Goal: Task Accomplishment & Management: Use online tool/utility

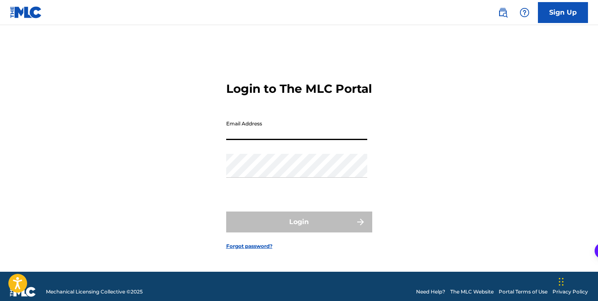
click at [260, 140] on input "Email Address" at bounding box center [296, 128] width 141 height 24
type input "[EMAIL_ADDRESS][DOMAIN_NAME]"
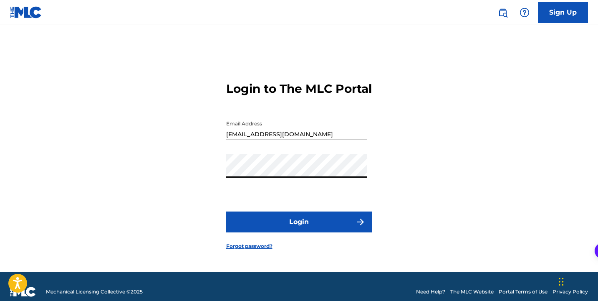
click at [226, 211] on button "Login" at bounding box center [299, 221] width 146 height 21
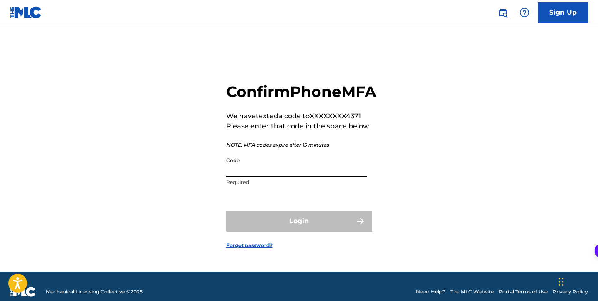
click at [259, 173] on input "Code" at bounding box center [296, 165] width 141 height 24
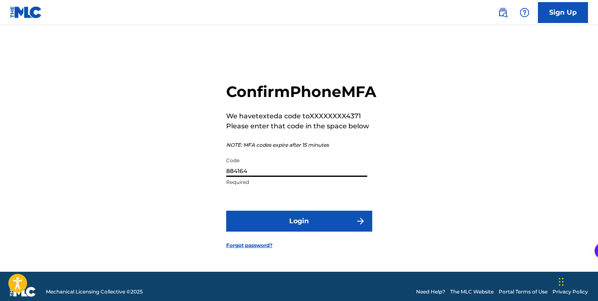
type input "884164"
click at [270, 231] on button "Login" at bounding box center [299, 220] width 146 height 21
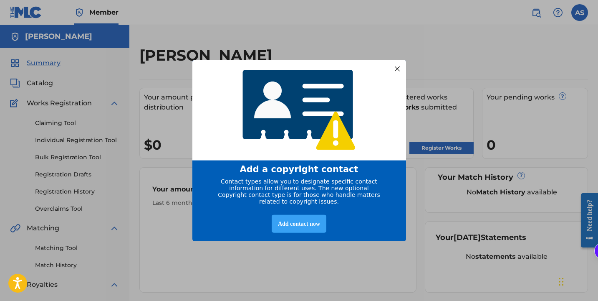
click at [301, 223] on div "Add contact now" at bounding box center [299, 223] width 55 height 18
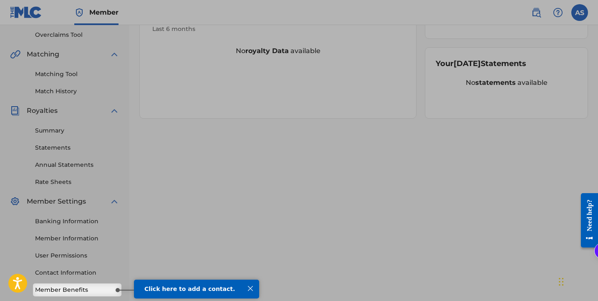
scroll to position [217, 0]
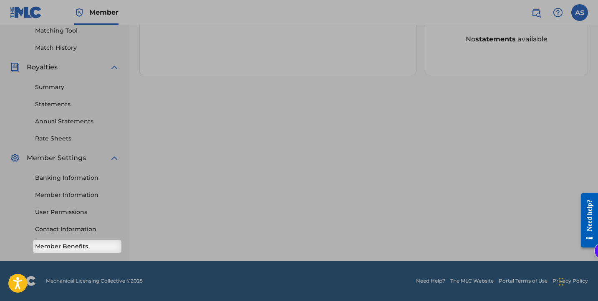
click at [58, 245] on link "Member Benefits" at bounding box center [77, 246] width 84 height 9
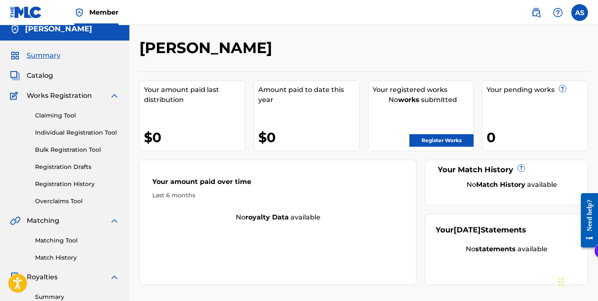
scroll to position [0, 0]
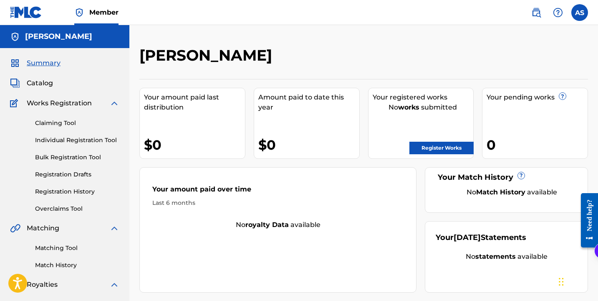
click at [60, 121] on link "Claiming Tool" at bounding box center [77, 123] width 84 height 9
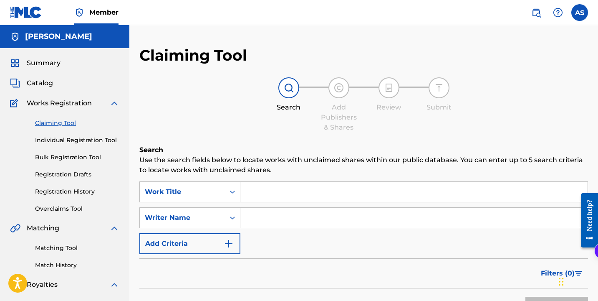
click at [259, 194] on input "Search Form" at bounding box center [413, 192] width 347 height 20
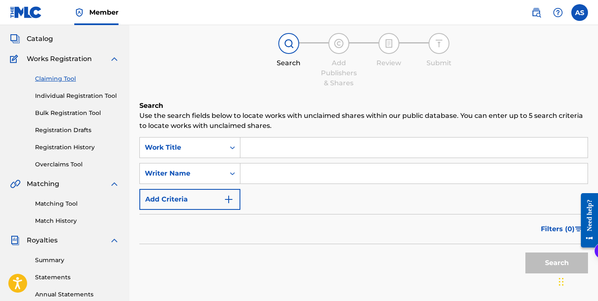
scroll to position [41, 0]
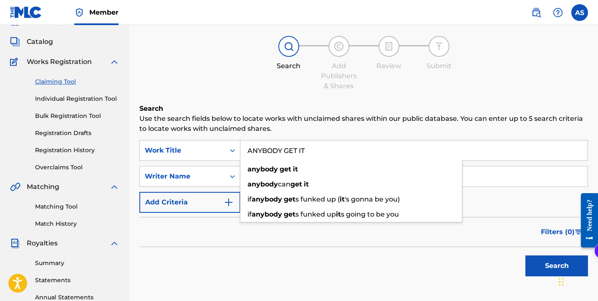
type input "ANYBODY GET IT"
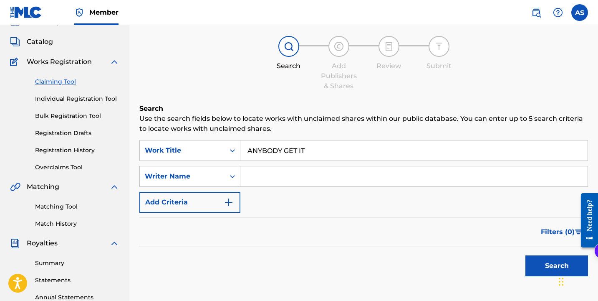
click at [298, 252] on div "Search" at bounding box center [363, 263] width 449 height 33
click at [305, 168] on input "Search Form" at bounding box center [413, 176] width 347 height 20
type input "SELFMADE BALLY"
drag, startPoint x: 300, startPoint y: 213, endPoint x: 522, endPoint y: 297, distance: 237.2
click at [300, 213] on form "SearchWithCriteria7ad33980-42ce-4216-91b3-5870f9d8d727 Work Title ANYBODY GET I…" at bounding box center [363, 210] width 449 height 140
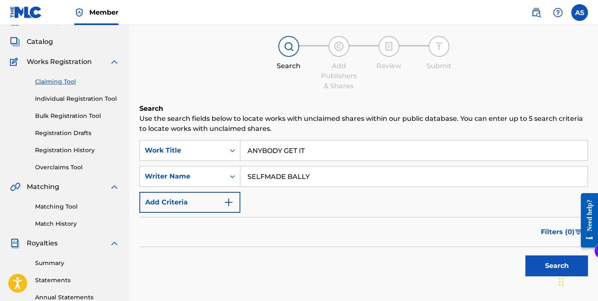
click at [535, 267] on button "Search" at bounding box center [557, 265] width 63 height 21
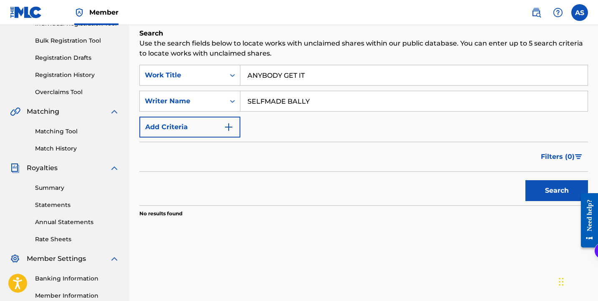
scroll to position [116, 0]
click at [278, 77] on input "ANYBODY GET IT" at bounding box center [413, 76] width 347 height 20
click at [271, 107] on input "SELFMADE BALLY" at bounding box center [413, 101] width 347 height 20
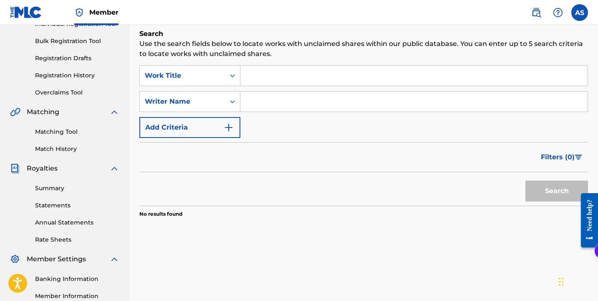
click at [384, 70] on input "Search Form" at bounding box center [413, 76] width 347 height 20
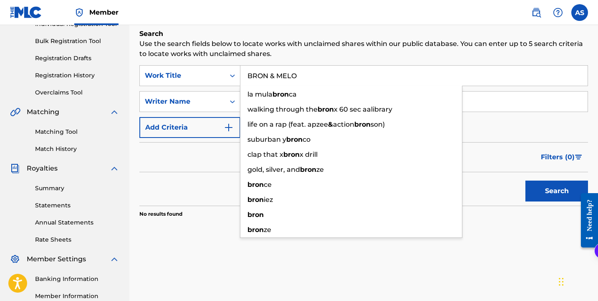
type input "BRON & MELO"
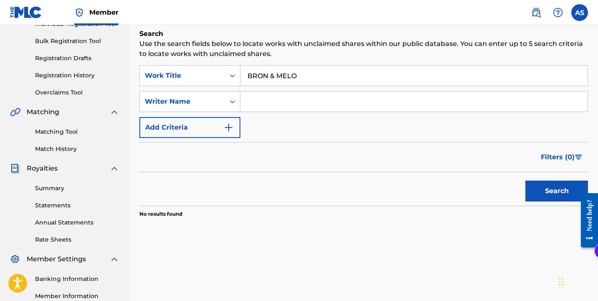
click at [213, 172] on div "Search" at bounding box center [363, 188] width 449 height 33
click at [287, 103] on input "Search Form" at bounding box center [413, 101] width 347 height 20
type input "570jv"
click at [544, 196] on button "Search" at bounding box center [557, 190] width 63 height 21
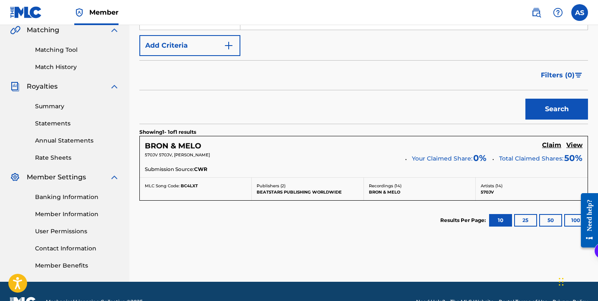
scroll to position [198, 0]
click at [552, 143] on h5 "Claim" at bounding box center [551, 145] width 19 height 8
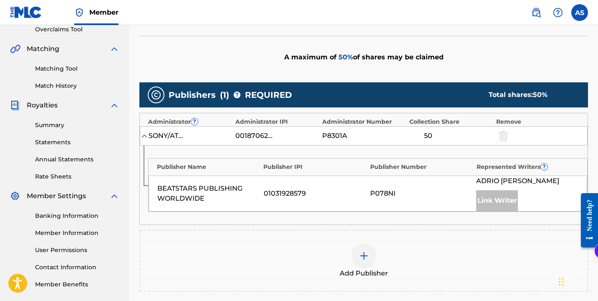
scroll to position [141, 0]
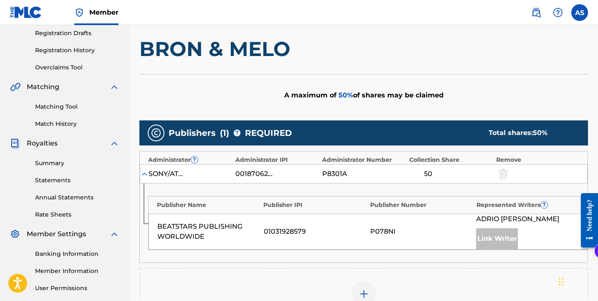
click at [505, 172] on div at bounding box center [502, 174] width 13 height 10
click at [504, 174] on div at bounding box center [502, 174] width 13 height 10
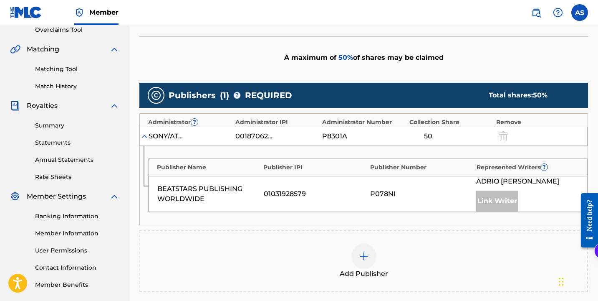
scroll to position [182, 0]
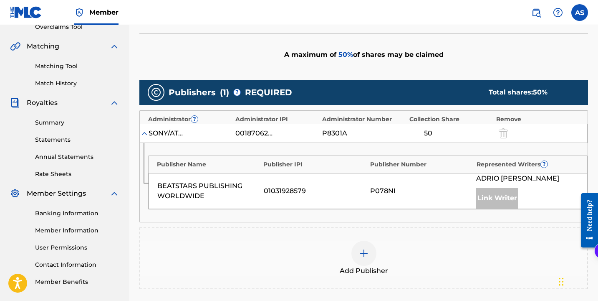
click at [499, 199] on div "Link Writer" at bounding box center [497, 197] width 42 height 21
click at [383, 263] on div "Add Publisher" at bounding box center [363, 257] width 447 height 35
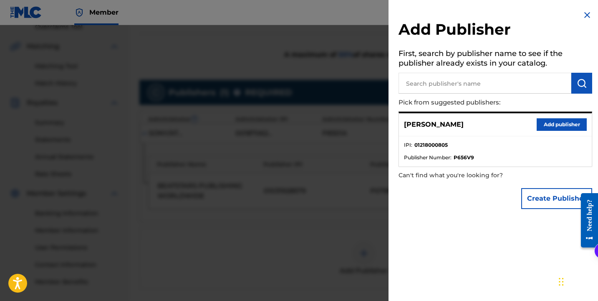
click at [552, 125] on button "Add publisher" at bounding box center [562, 124] width 50 height 13
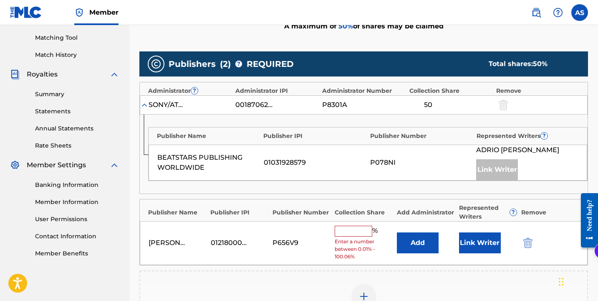
scroll to position [214, 0]
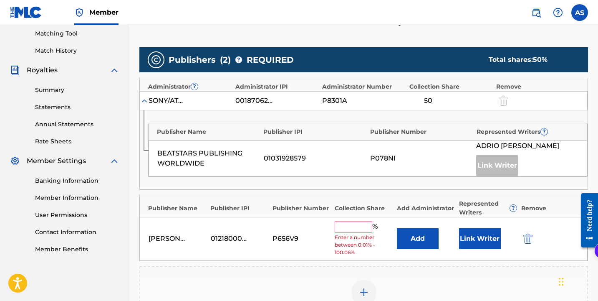
click at [355, 222] on input "text" at bounding box center [354, 226] width 38 height 11
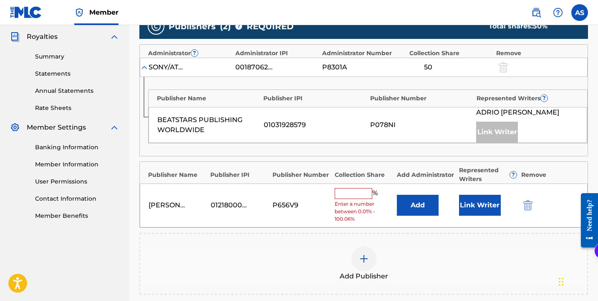
scroll to position [258, 0]
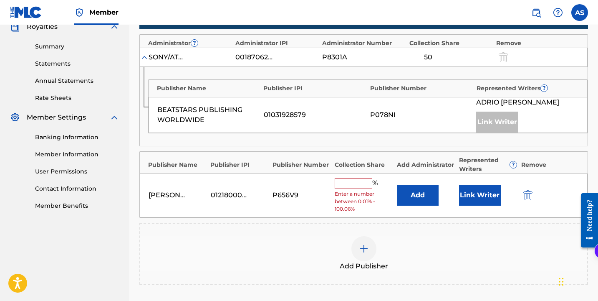
click at [528, 195] on img "submit" at bounding box center [527, 195] width 9 height 10
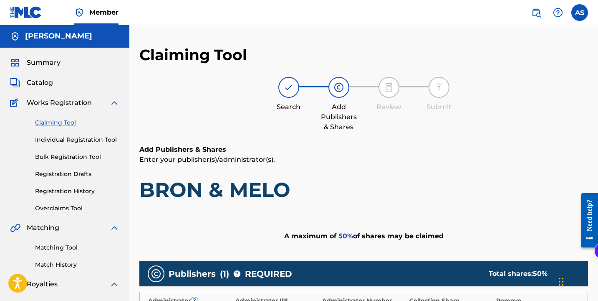
scroll to position [0, 0]
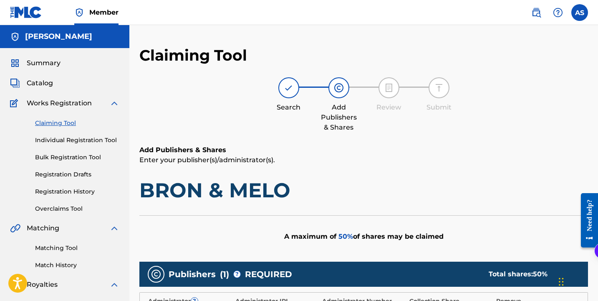
click at [57, 123] on link "Claiming Tool" at bounding box center [77, 123] width 84 height 9
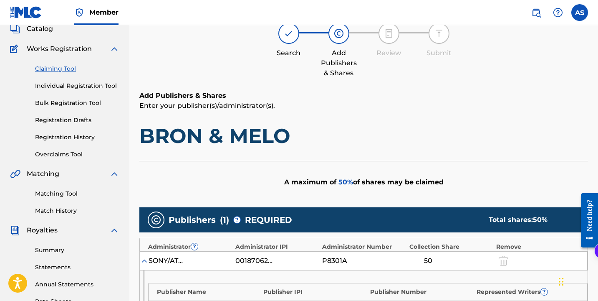
scroll to position [59, 0]
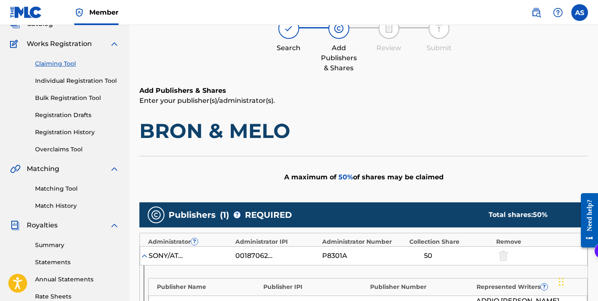
click at [58, 66] on link "Claiming Tool" at bounding box center [77, 63] width 84 height 9
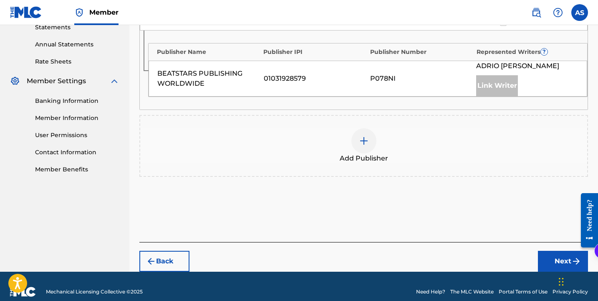
scroll to position [305, 0]
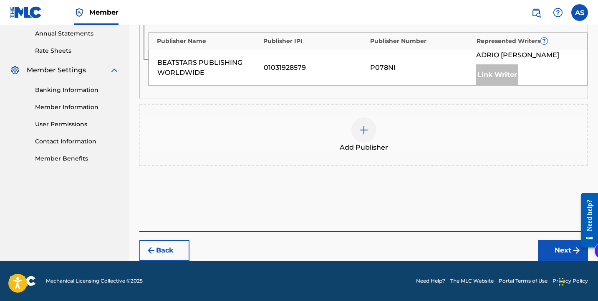
click at [166, 251] on button "Back" at bounding box center [164, 250] width 50 height 21
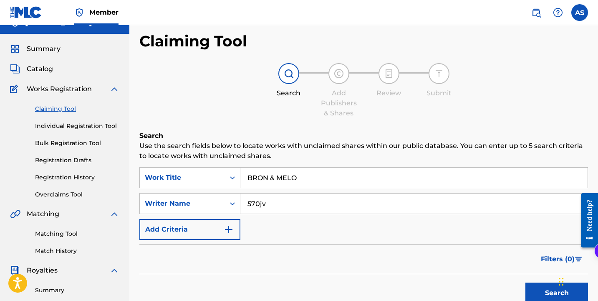
scroll to position [0, 0]
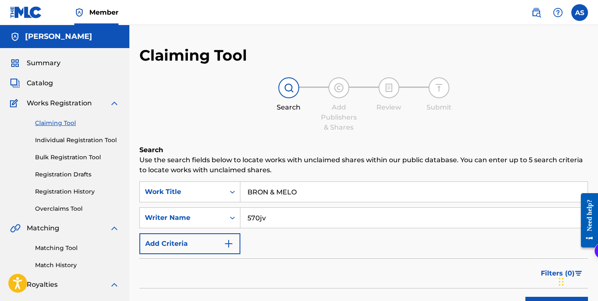
click at [278, 192] on input "BRON & MELO" at bounding box center [413, 192] width 347 height 20
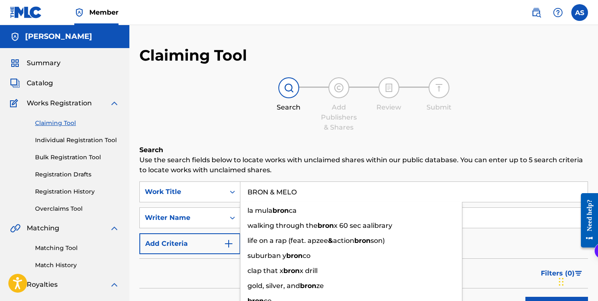
click at [278, 192] on input "BRON & MELO" at bounding box center [413, 192] width 347 height 20
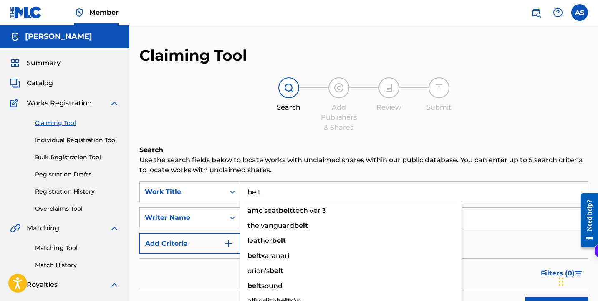
type input "belt"
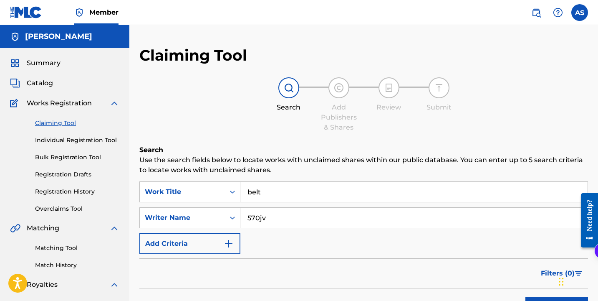
click at [213, 276] on div "Filters ( 0 )" at bounding box center [363, 273] width 449 height 30
click at [265, 210] on input "570jv" at bounding box center [413, 217] width 347 height 20
click at [526, 296] on button "Search" at bounding box center [557, 306] width 63 height 21
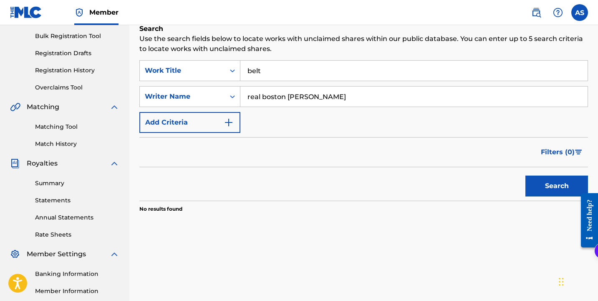
scroll to position [129, 0]
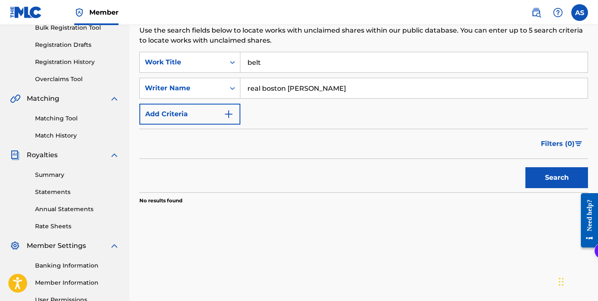
click at [263, 88] on input "real boston [PERSON_NAME]" at bounding box center [413, 88] width 347 height 20
click at [526, 167] on button "Search" at bounding box center [557, 177] width 63 height 21
click at [286, 88] on input "realboston [PERSON_NAME]" at bounding box center [413, 88] width 347 height 20
click at [526, 167] on button "Search" at bounding box center [557, 177] width 63 height 21
click at [260, 90] on input "realboston [PERSON_NAME]" at bounding box center [413, 88] width 347 height 20
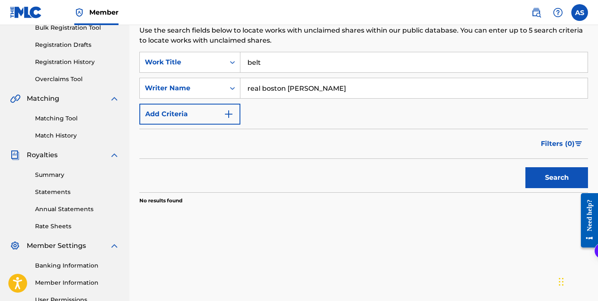
click at [286, 88] on input "real boston [PERSON_NAME]" at bounding box center [413, 88] width 347 height 20
type input "real bostonrichey"
click at [526, 167] on button "Search" at bounding box center [557, 177] width 63 height 21
click at [258, 61] on input "belt" at bounding box center [413, 62] width 347 height 20
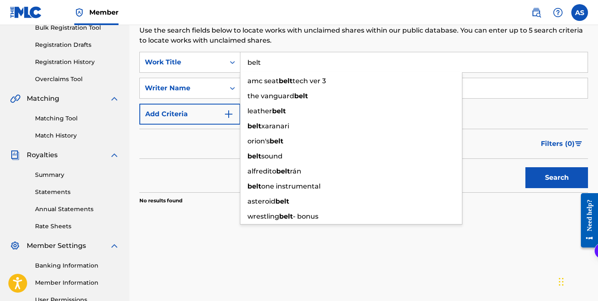
click at [258, 61] on input "belt" at bounding box center [413, 62] width 347 height 20
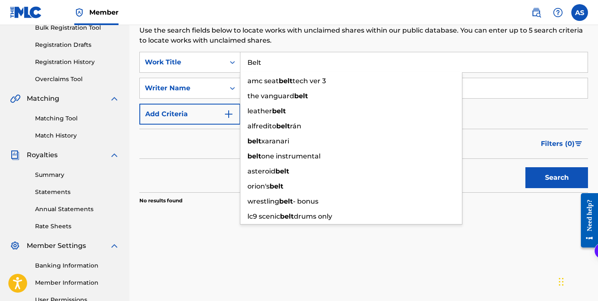
type input "Belt"
click at [180, 169] on div "Search" at bounding box center [363, 175] width 449 height 33
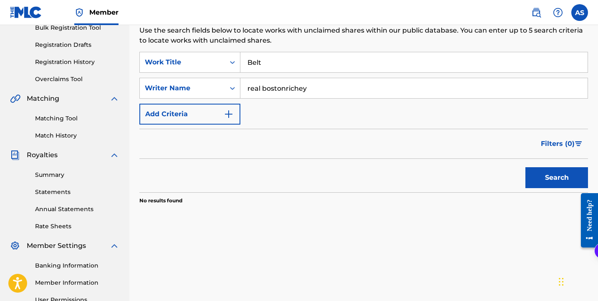
click at [256, 88] on input "real bostonrichey" at bounding box center [413, 88] width 347 height 20
type input "bostonrichey"
click at [526, 167] on button "Search" at bounding box center [557, 177] width 63 height 21
click at [264, 87] on input "bostonrichey" at bounding box center [413, 88] width 347 height 20
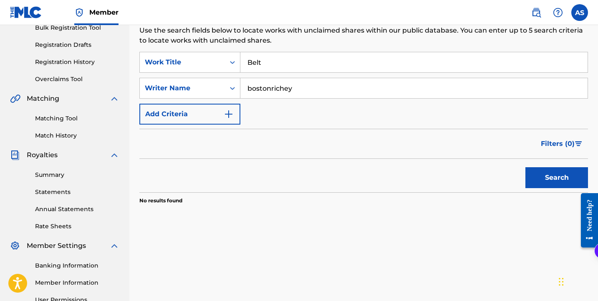
click at [264, 87] on input "bostonrichey" at bounding box center [413, 88] width 347 height 20
click at [526, 167] on button "Search" at bounding box center [557, 177] width 63 height 21
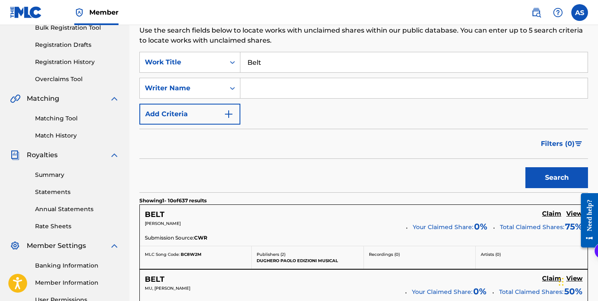
click at [273, 78] on div "Search Form" at bounding box center [414, 88] width 348 height 21
click at [208, 91] on div "Writer Name" at bounding box center [182, 88] width 75 height 10
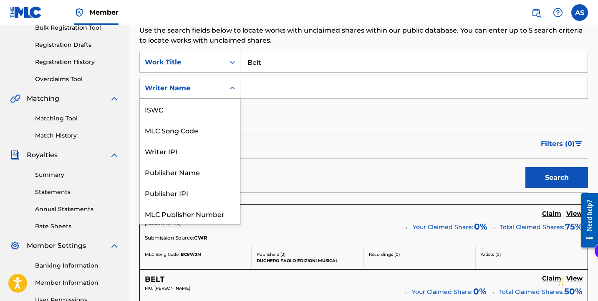
scroll to position [21, 0]
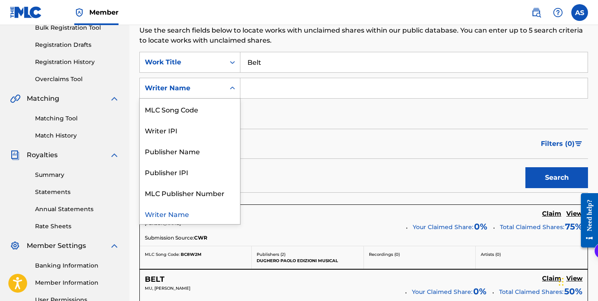
click at [222, 87] on div "Writer Name" at bounding box center [182, 88] width 85 height 16
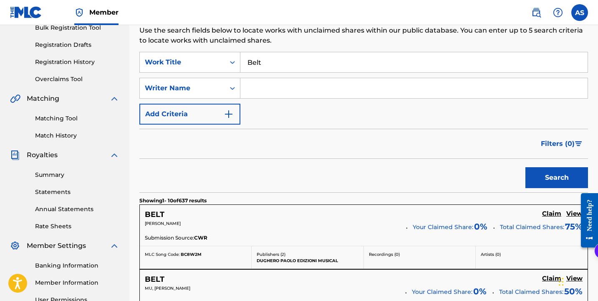
click at [202, 118] on button "Add Criteria" at bounding box center [189, 114] width 101 height 21
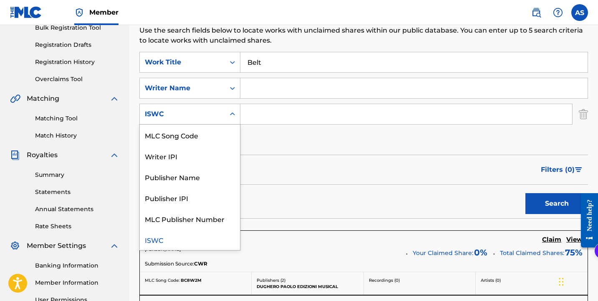
click at [202, 118] on div "ISWC" at bounding box center [182, 114] width 75 height 10
click at [204, 114] on div "ISWC" at bounding box center [182, 114] width 75 height 10
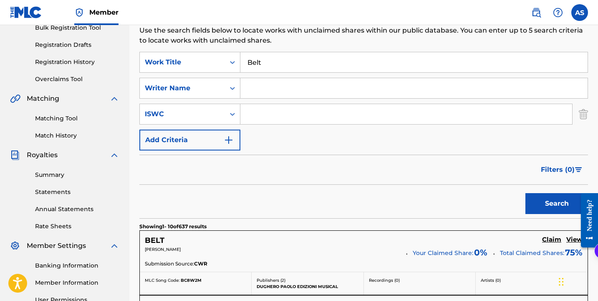
click at [198, 146] on button "Add Criteria" at bounding box center [189, 139] width 101 height 21
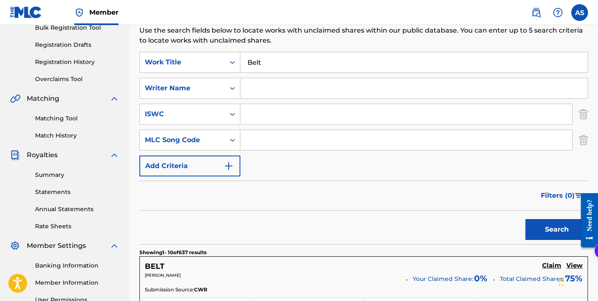
click at [201, 164] on button "Add Criteria" at bounding box center [189, 165] width 101 height 21
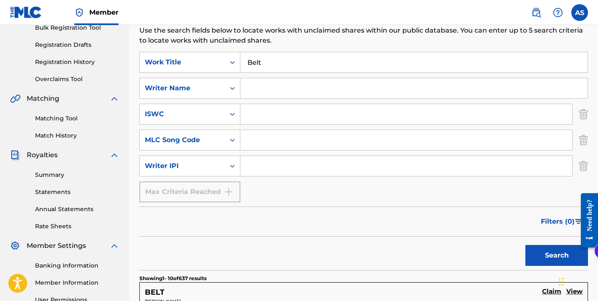
click at [584, 115] on img "Search Form" at bounding box center [583, 114] width 9 height 21
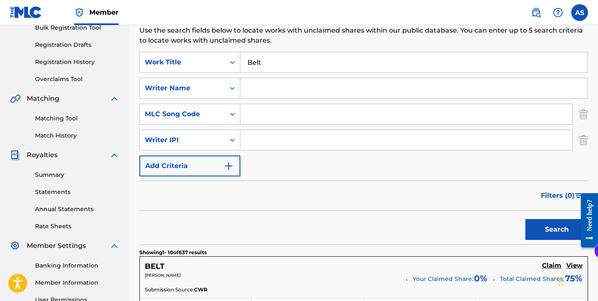
click at [584, 115] on img "Search Form" at bounding box center [583, 114] width 9 height 21
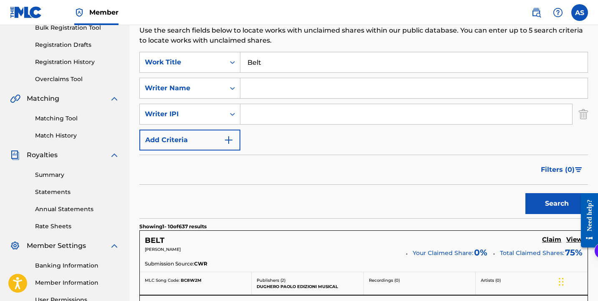
click at [584, 115] on img "Search Form" at bounding box center [583, 114] width 9 height 21
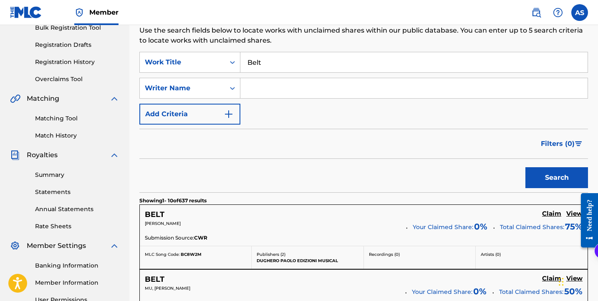
click at [272, 85] on input "Search Form" at bounding box center [413, 88] width 347 height 20
type input "Real Boston [PERSON_NAME]"
click at [526, 167] on button "Search" at bounding box center [557, 177] width 63 height 21
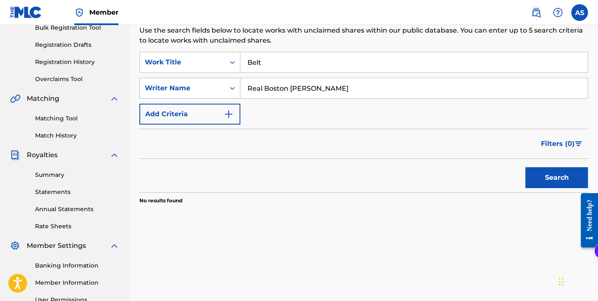
click at [195, 92] on div "Writer Name" at bounding box center [182, 88] width 75 height 10
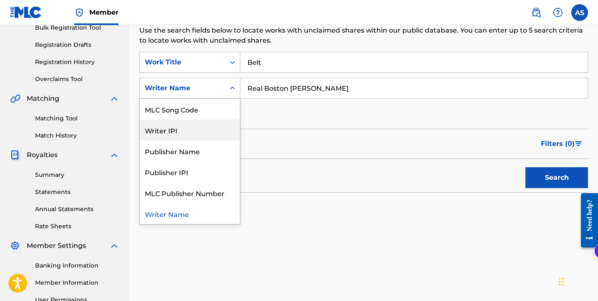
scroll to position [0, 0]
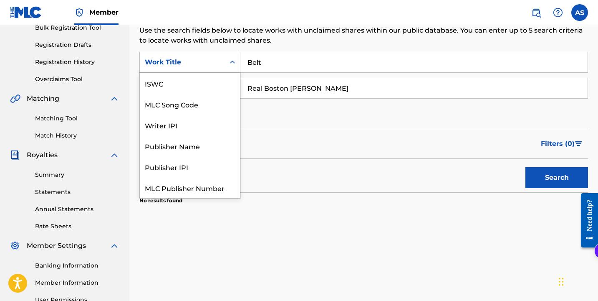
click at [195, 55] on div "Work Title" at bounding box center [182, 62] width 85 height 16
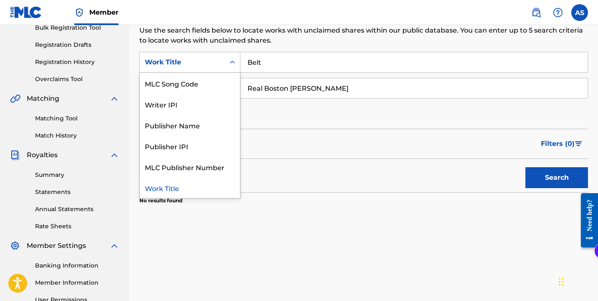
click at [314, 53] on input "Belt" at bounding box center [413, 62] width 347 height 20
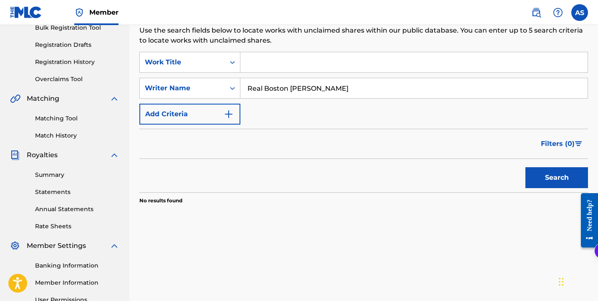
click at [526, 167] on button "Search" at bounding box center [557, 177] width 63 height 21
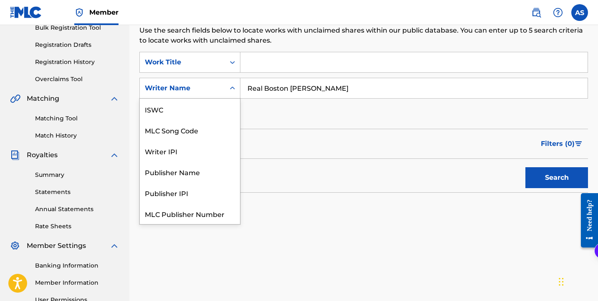
click at [183, 79] on div "Writer Name" at bounding box center [189, 88] width 101 height 21
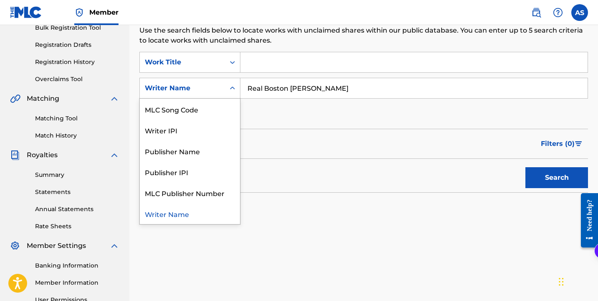
click at [292, 84] on input "Real Boston [PERSON_NAME]" at bounding box center [413, 88] width 347 height 20
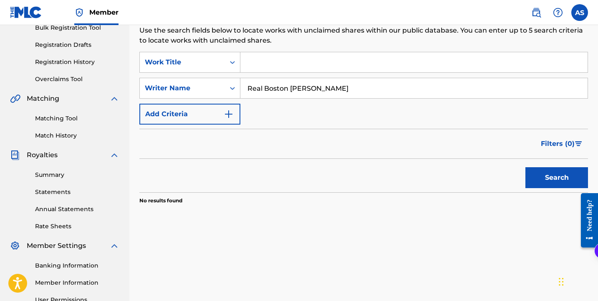
click at [357, 83] on input "Real Boston [PERSON_NAME]" at bounding box center [413, 88] width 347 height 20
type input "[PERSON_NAME]"
click at [526, 167] on button "Search" at bounding box center [557, 177] width 63 height 21
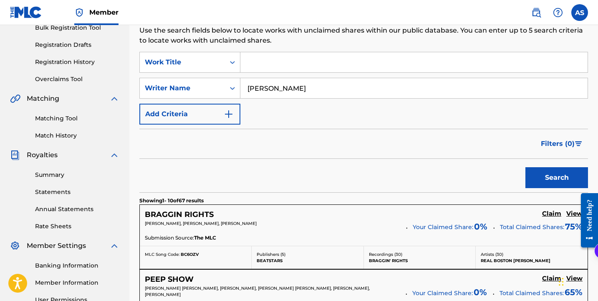
click at [311, 59] on input "Search Form" at bounding box center [413, 62] width 347 height 20
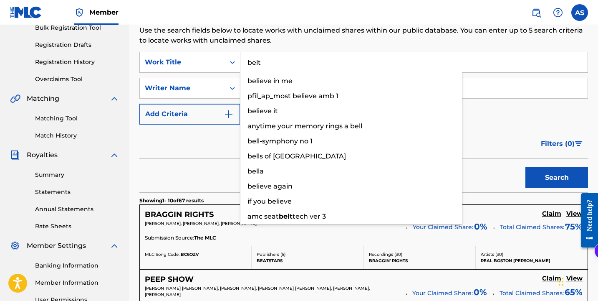
click at [526, 167] on button "Search" at bounding box center [557, 177] width 63 height 21
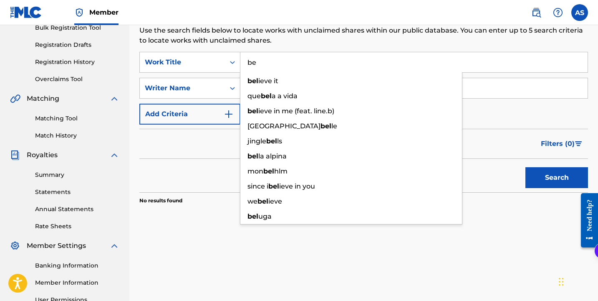
type input "b"
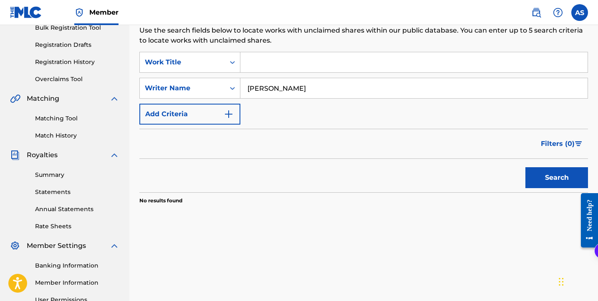
click at [526, 167] on button "Search" at bounding box center [557, 177] width 63 height 21
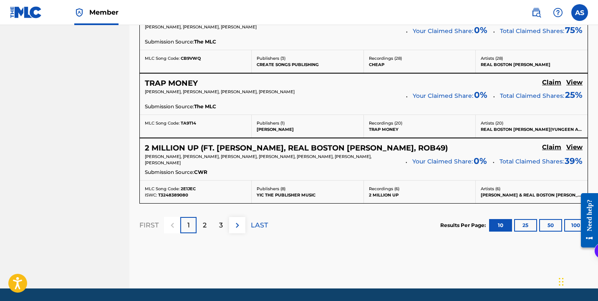
scroll to position [781, 0]
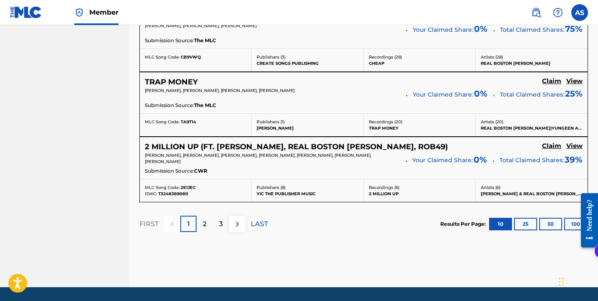
click at [240, 223] on img at bounding box center [238, 224] width 10 height 10
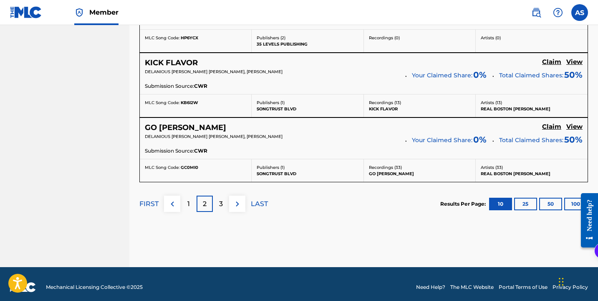
scroll to position [805, 0]
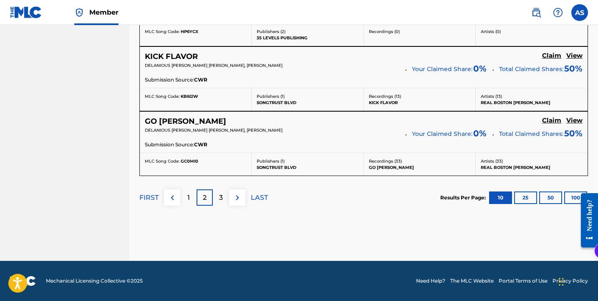
click at [238, 198] on img at bounding box center [238, 197] width 10 height 10
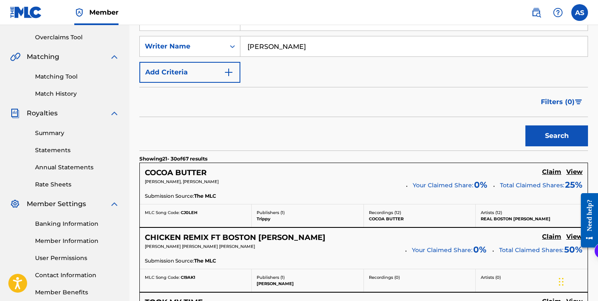
scroll to position [806, 0]
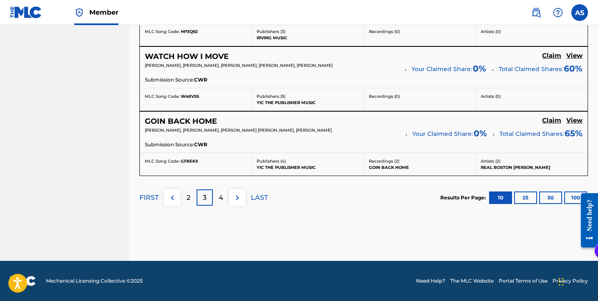
click at [242, 198] on img at bounding box center [238, 197] width 10 height 10
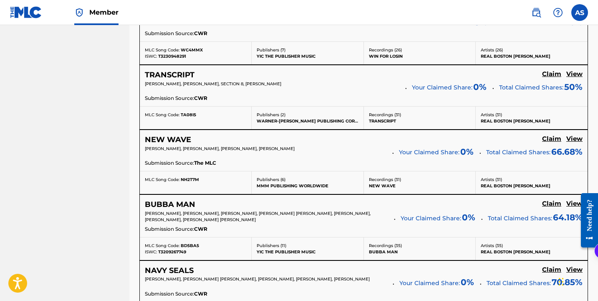
scroll to position [807, 0]
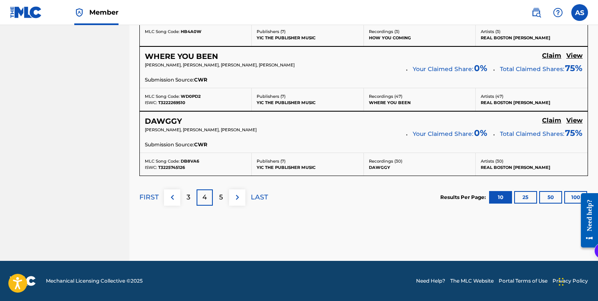
click at [569, 195] on button "100" at bounding box center [575, 197] width 23 height 13
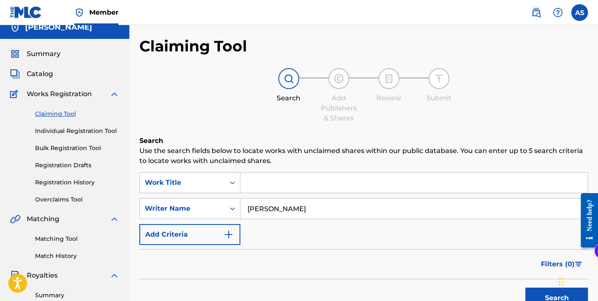
scroll to position [0, 0]
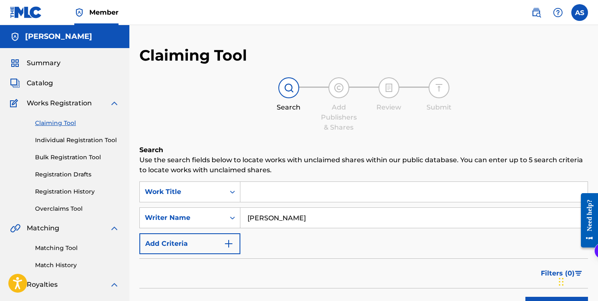
click at [379, 212] on input "[PERSON_NAME]" at bounding box center [413, 217] width 347 height 20
click at [379, 215] on input "[PERSON_NAME]" at bounding box center [413, 217] width 347 height 20
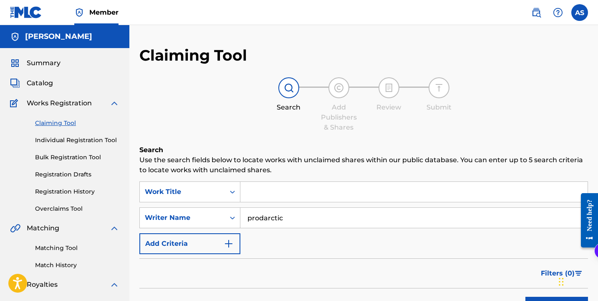
click at [526, 296] on button "Search" at bounding box center [557, 306] width 63 height 21
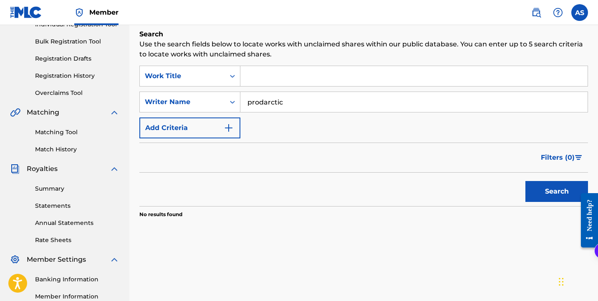
scroll to position [124, 0]
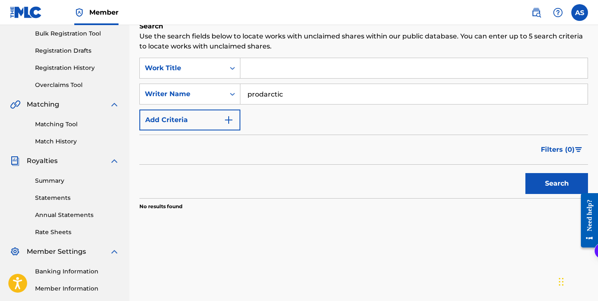
click at [539, 179] on button "Search" at bounding box center [557, 183] width 63 height 21
click at [273, 92] on input "prodarctic" at bounding box center [413, 94] width 347 height 20
click at [526, 173] on button "Search" at bounding box center [557, 183] width 63 height 21
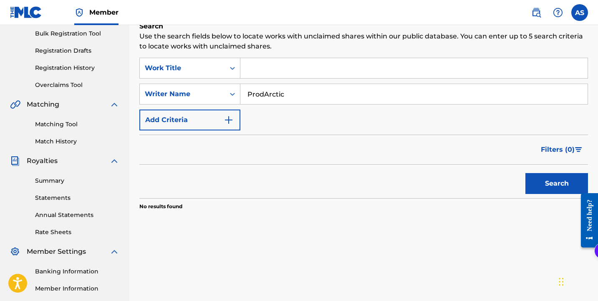
click at [273, 92] on input "ProdArctic" at bounding box center [413, 94] width 347 height 20
type input "[PERSON_NAME]"
click at [526, 173] on button "Search" at bounding box center [557, 183] width 63 height 21
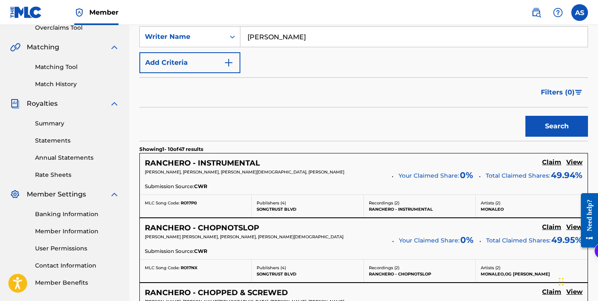
scroll to position [182, 0]
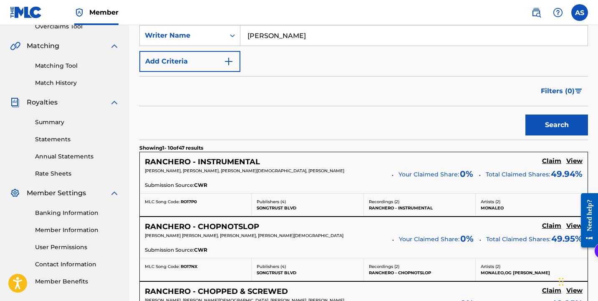
click at [574, 159] on h5 "View" at bounding box center [574, 161] width 16 height 8
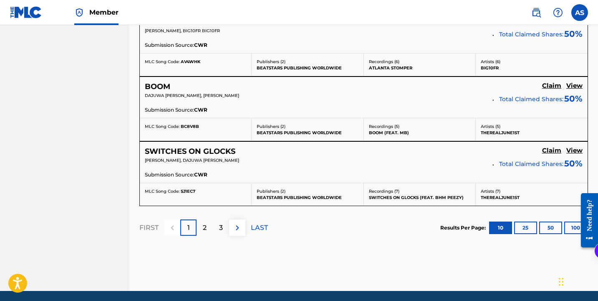
scroll to position [776, 0]
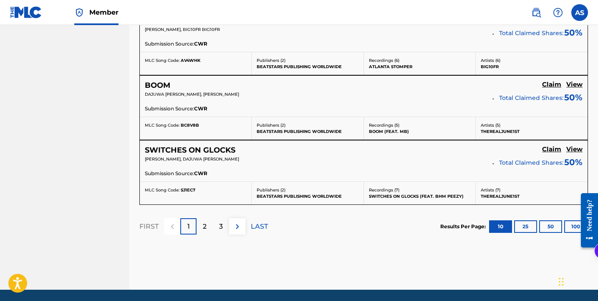
click at [573, 220] on button "100" at bounding box center [575, 226] width 23 height 13
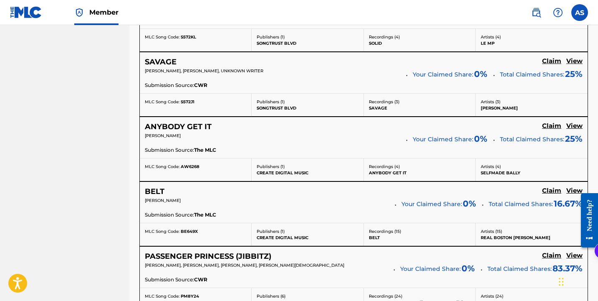
scroll to position [2544, 0]
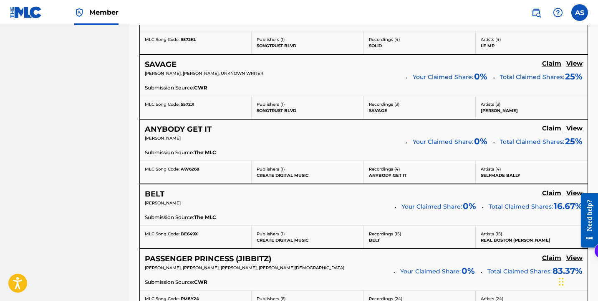
click at [550, 194] on h5 "Claim" at bounding box center [551, 193] width 19 height 8
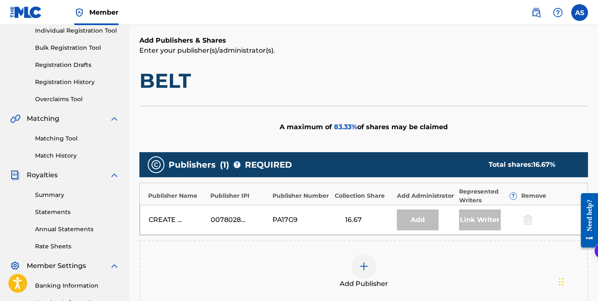
scroll to position [108, 0]
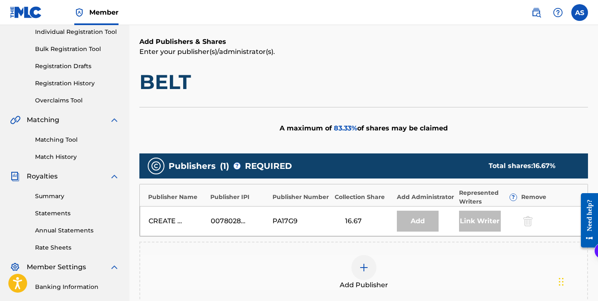
click at [164, 217] on div "CREATE DIGITAL MUSIC" at bounding box center [168, 221] width 38 height 10
click at [409, 217] on div "Add" at bounding box center [418, 220] width 42 height 21
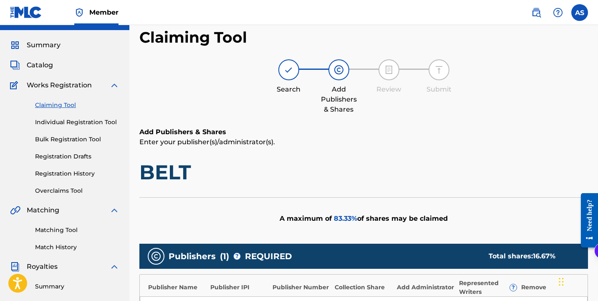
scroll to position [0, 0]
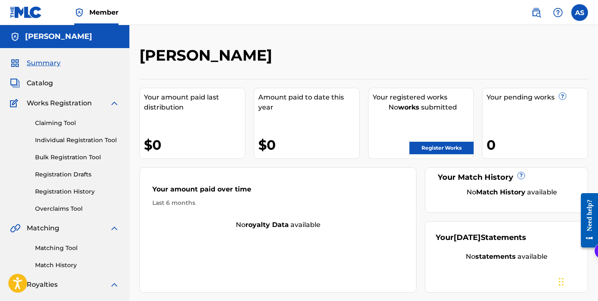
click at [419, 144] on link "Register Works" at bounding box center [442, 148] width 64 height 13
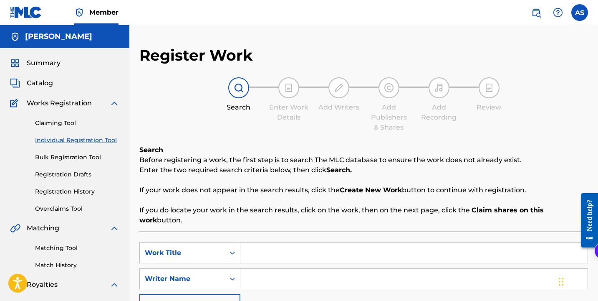
click at [294, 268] on input "Search Form" at bounding box center [413, 278] width 347 height 20
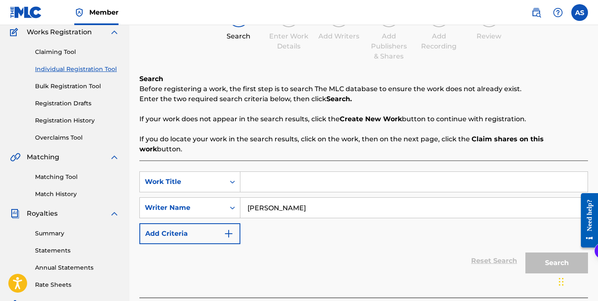
scroll to position [72, 0]
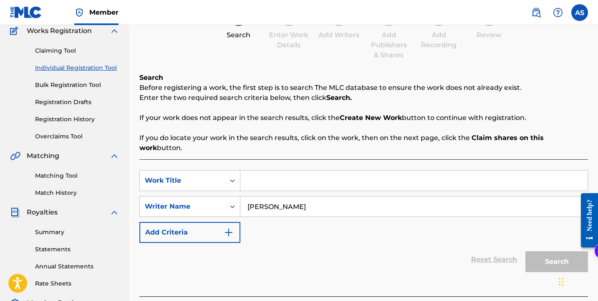
type input "[PERSON_NAME]"
click at [326, 204] on input "[PERSON_NAME]" at bounding box center [413, 206] width 347 height 20
click at [562, 248] on div "Search" at bounding box center [554, 259] width 67 height 33
click at [421, 159] on div "SearchWithCriteria6cbacd28-6d27-4da1-a874-ff2e1a5e69bf Work Title SearchWithCri…" at bounding box center [363, 227] width 449 height 137
click at [417, 170] on input "Search Form" at bounding box center [413, 180] width 347 height 20
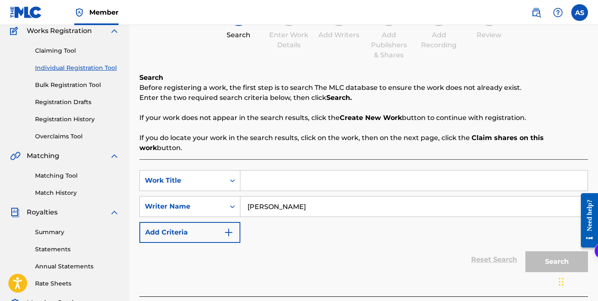
type input "d"
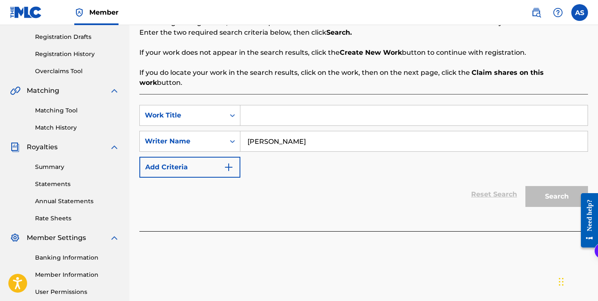
scroll to position [149, 0]
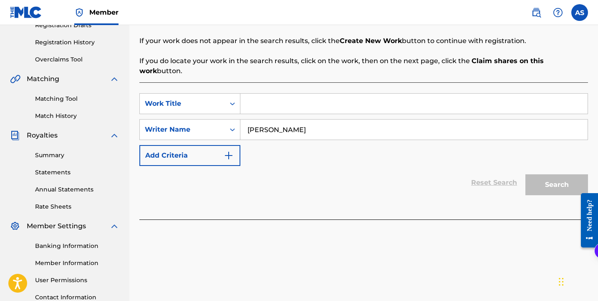
click at [284, 121] on input "[PERSON_NAME]" at bounding box center [413, 129] width 347 height 20
type input "[PERSON_NAME]"
click at [260, 99] on input "Search Form" at bounding box center [413, 104] width 347 height 20
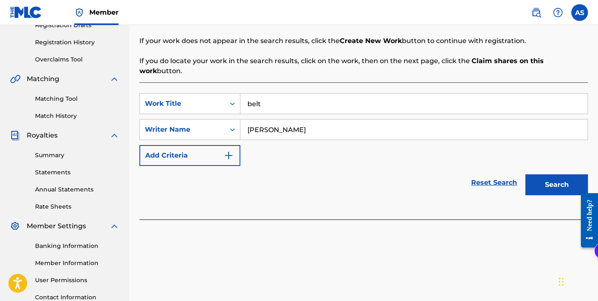
type input "belt"
click at [526, 174] on button "Search" at bounding box center [557, 184] width 63 height 21
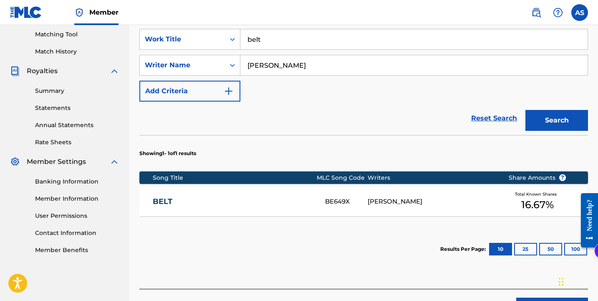
scroll to position [229, 0]
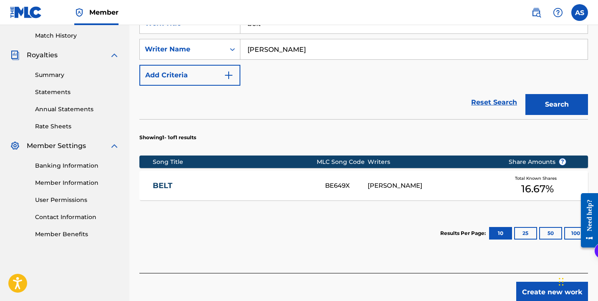
click at [165, 181] on link "BELT" at bounding box center [233, 186] width 161 height 10
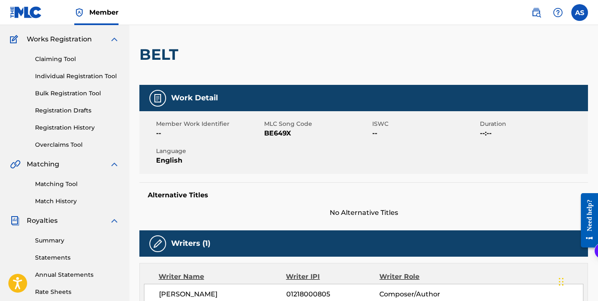
scroll to position [63, 0]
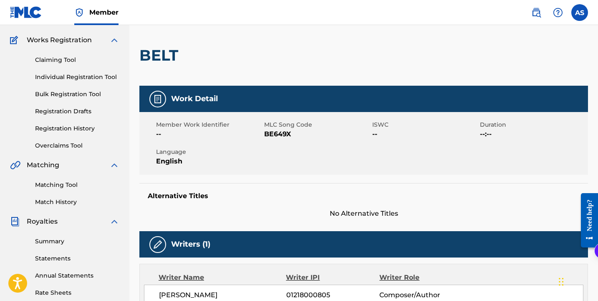
click at [276, 141] on div "Member Work Identifier -- MLC Song Code BE649X ISWC -- Duration --:-- Language …" at bounding box center [363, 143] width 449 height 63
click at [276, 133] on span "BE649X" at bounding box center [317, 134] width 106 height 10
copy span "BE649X"
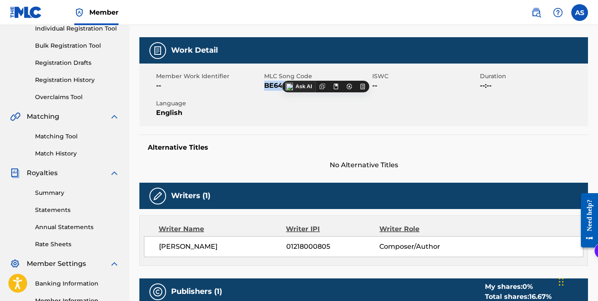
scroll to position [114, 0]
